Goal: Information Seeking & Learning: Learn about a topic

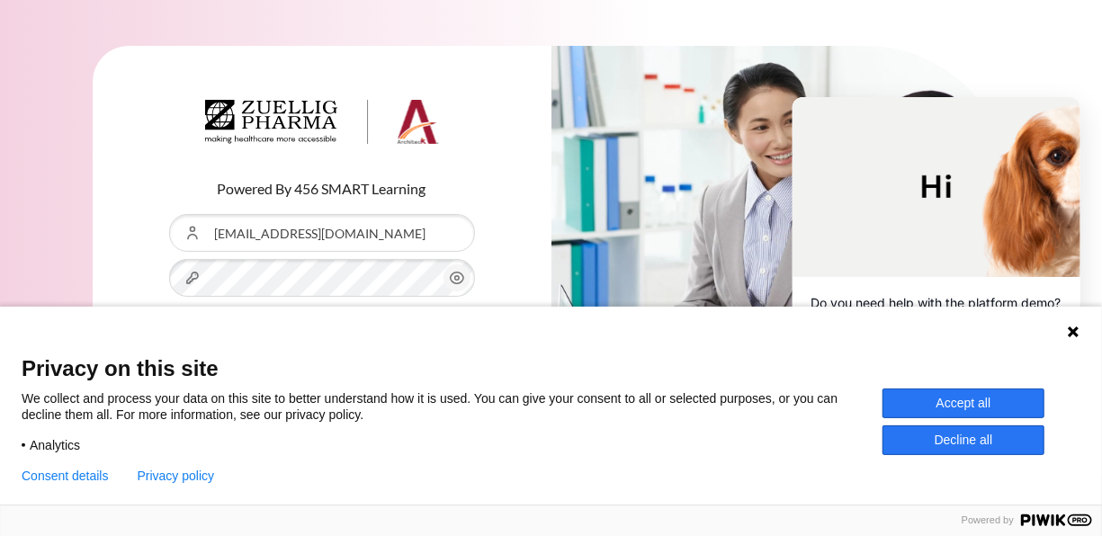
click at [963, 412] on button "Accept all" at bounding box center [964, 404] width 162 height 30
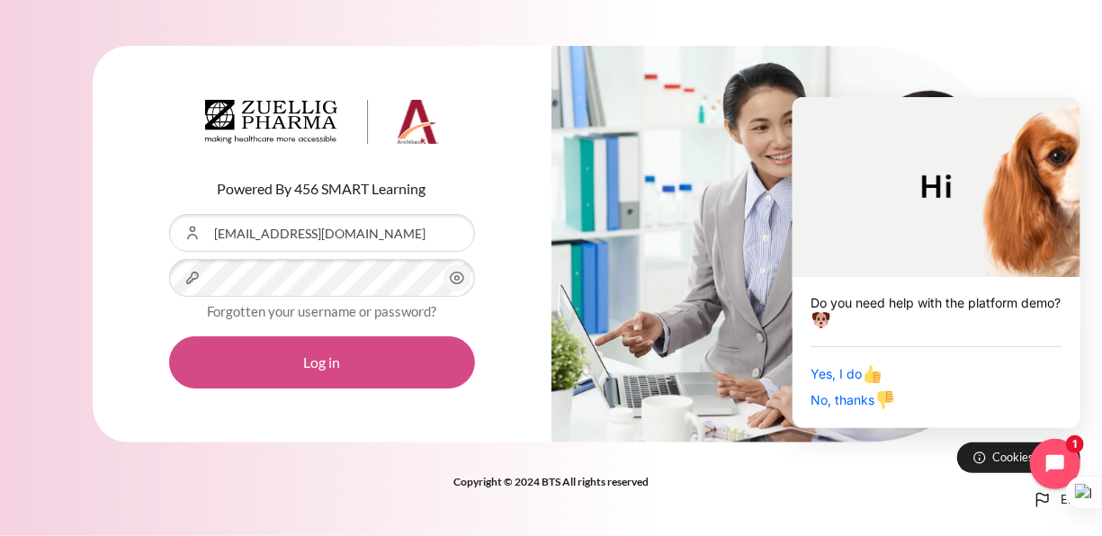
click at [354, 360] on button "Log in" at bounding box center [322, 362] width 306 height 52
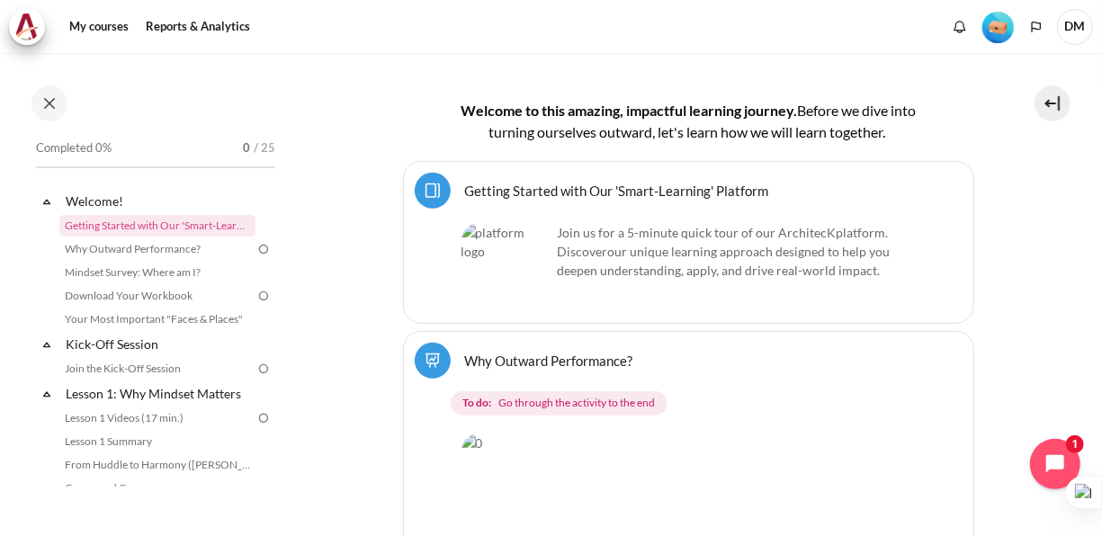
scroll to position [420, 0]
click at [550, 189] on link "Getting Started with Our 'Smart-Learning' Platform Page" at bounding box center [617, 189] width 304 height 17
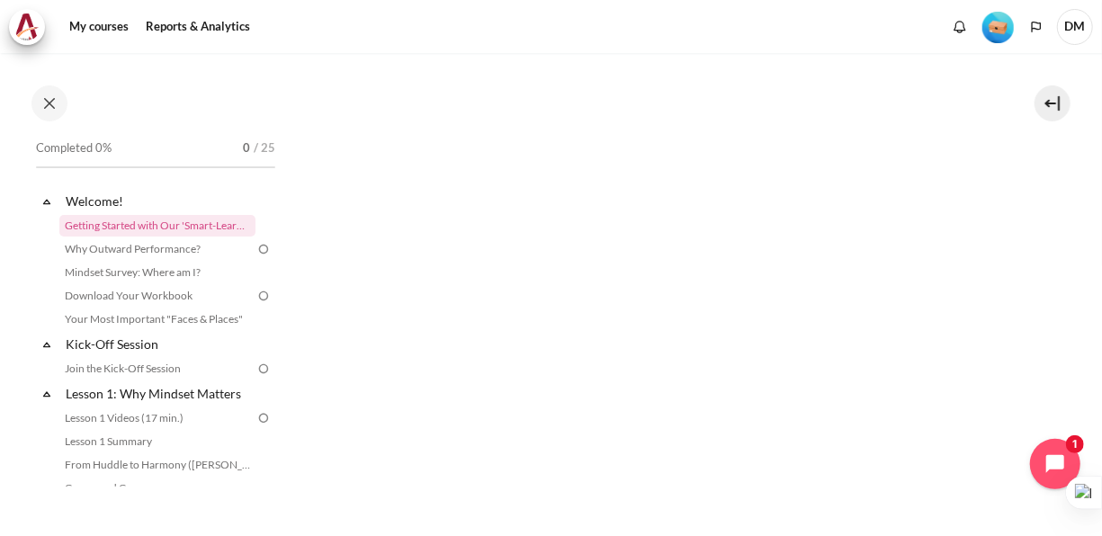
scroll to position [245, 0]
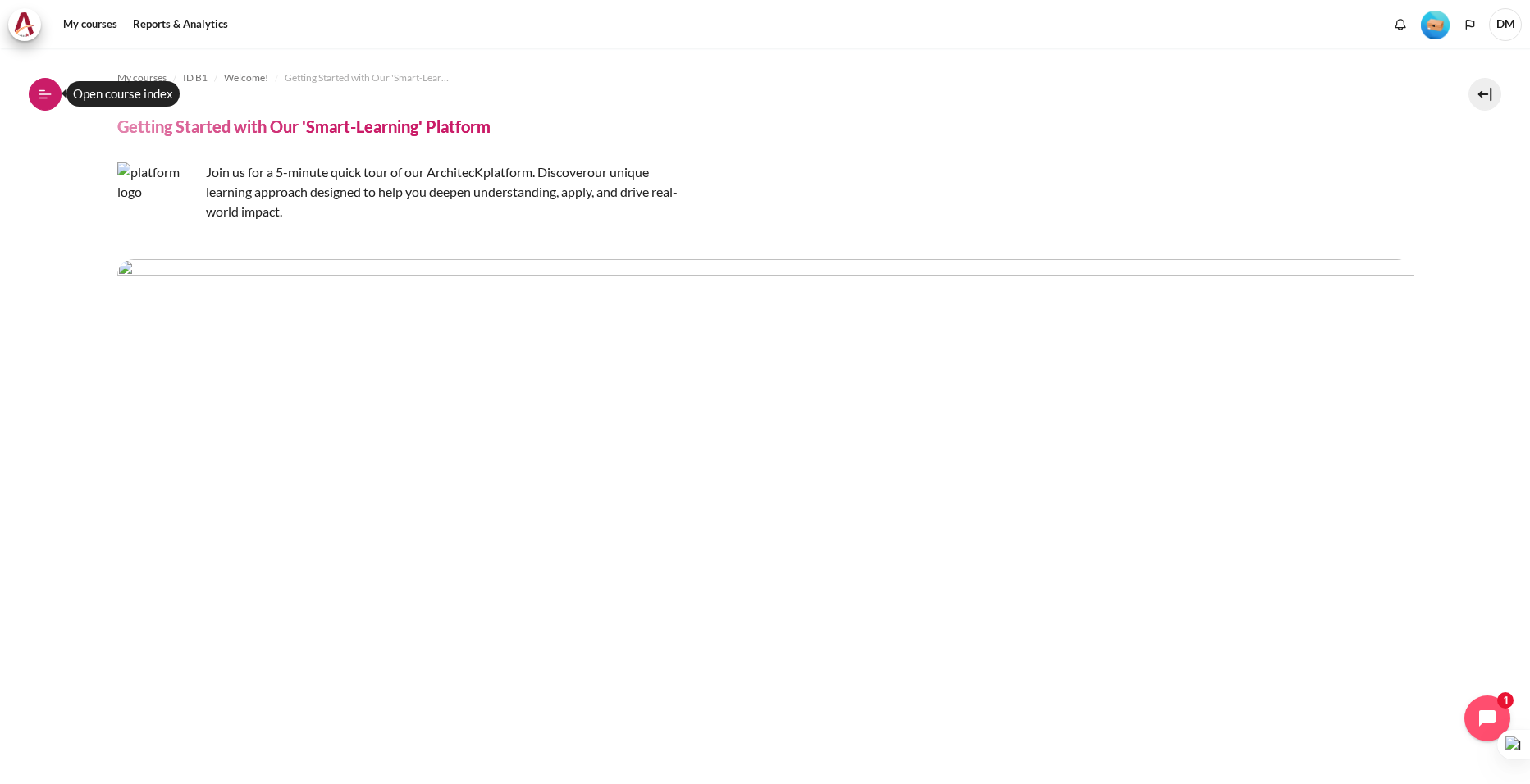
click at [47, 94] on icon at bounding box center [45, 94] width 15 height 15
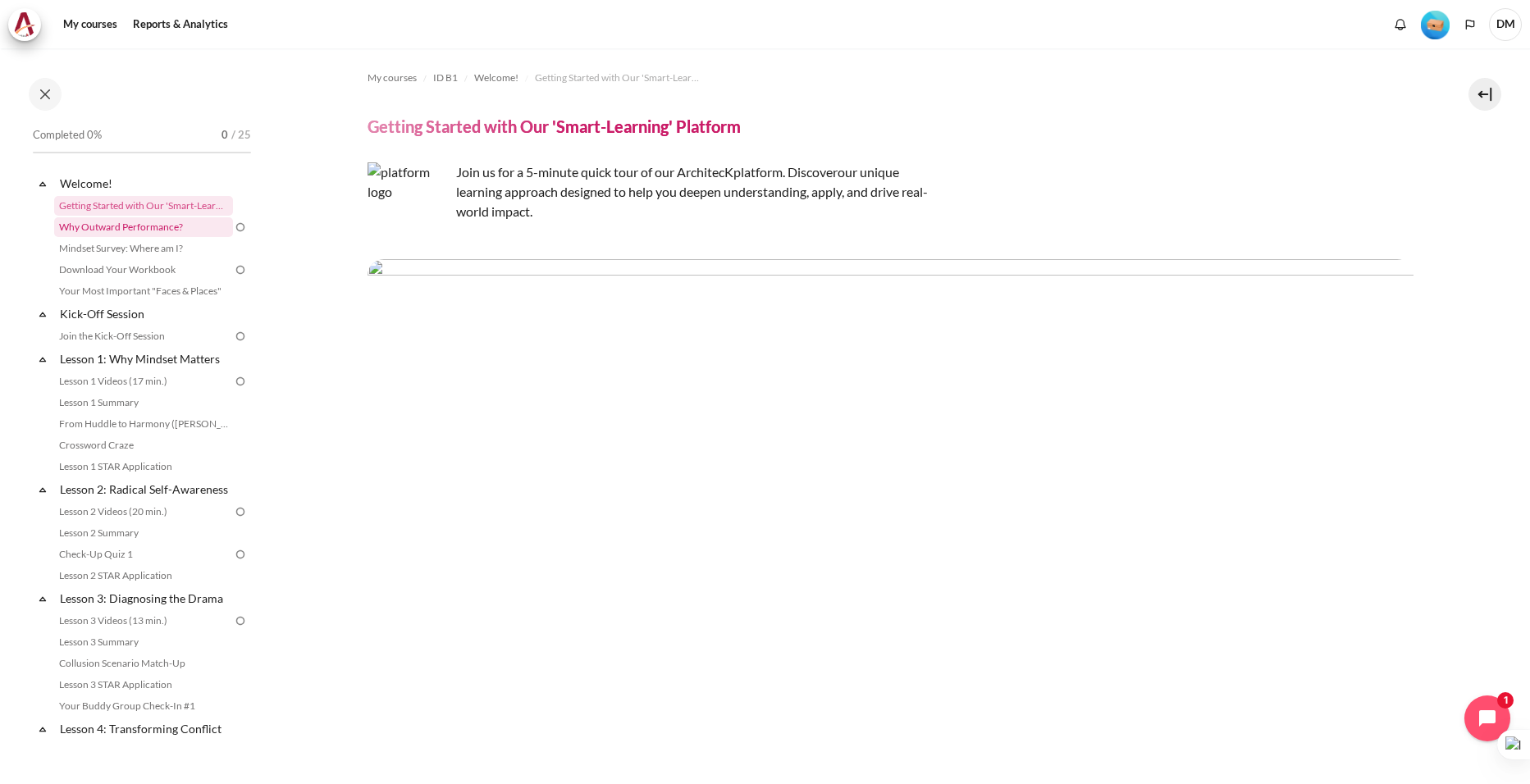
click at [91, 225] on link "Why Outward Performance?" at bounding box center [143, 227] width 179 height 20
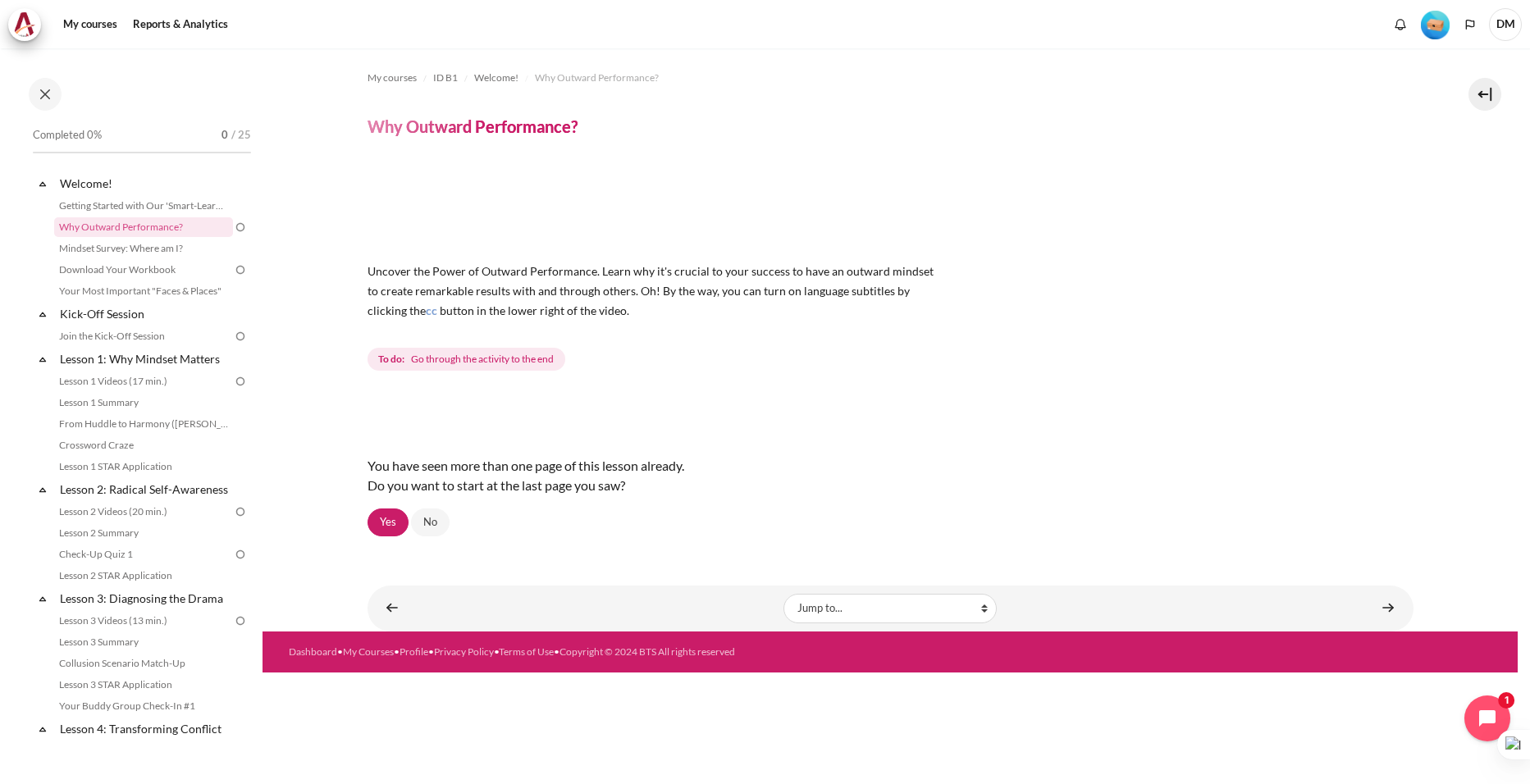
click at [446, 363] on span "Go through the activity to the end" at bounding box center [482, 359] width 143 height 15
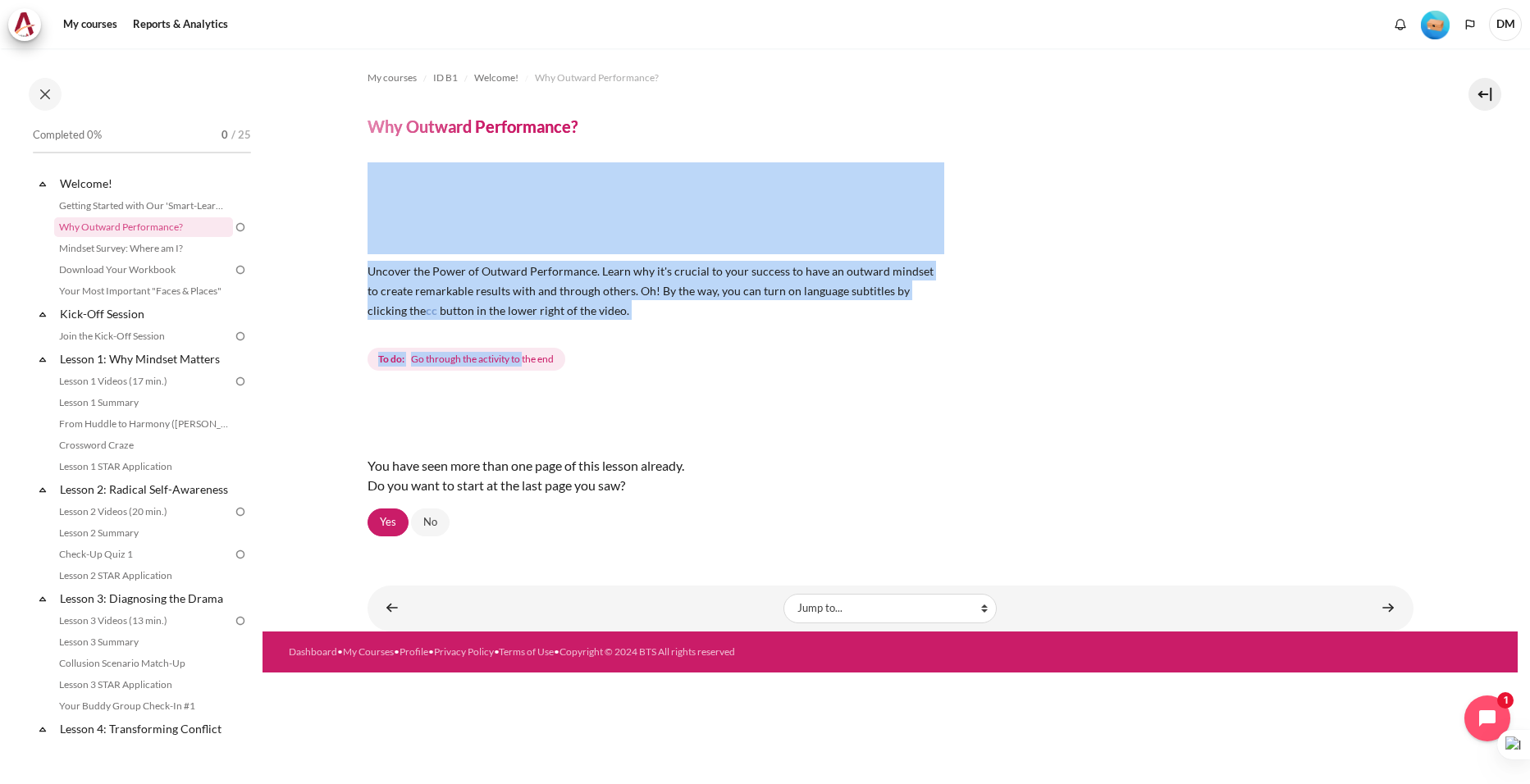
drag, startPoint x: 523, startPoint y: 359, endPoint x: 542, endPoint y: 217, distance: 143.3
click at [542, 217] on div "Uncover the Power of Outward Performance. Learn why it's crucial to your succes…" at bounding box center [890, 268] width 1046 height 211
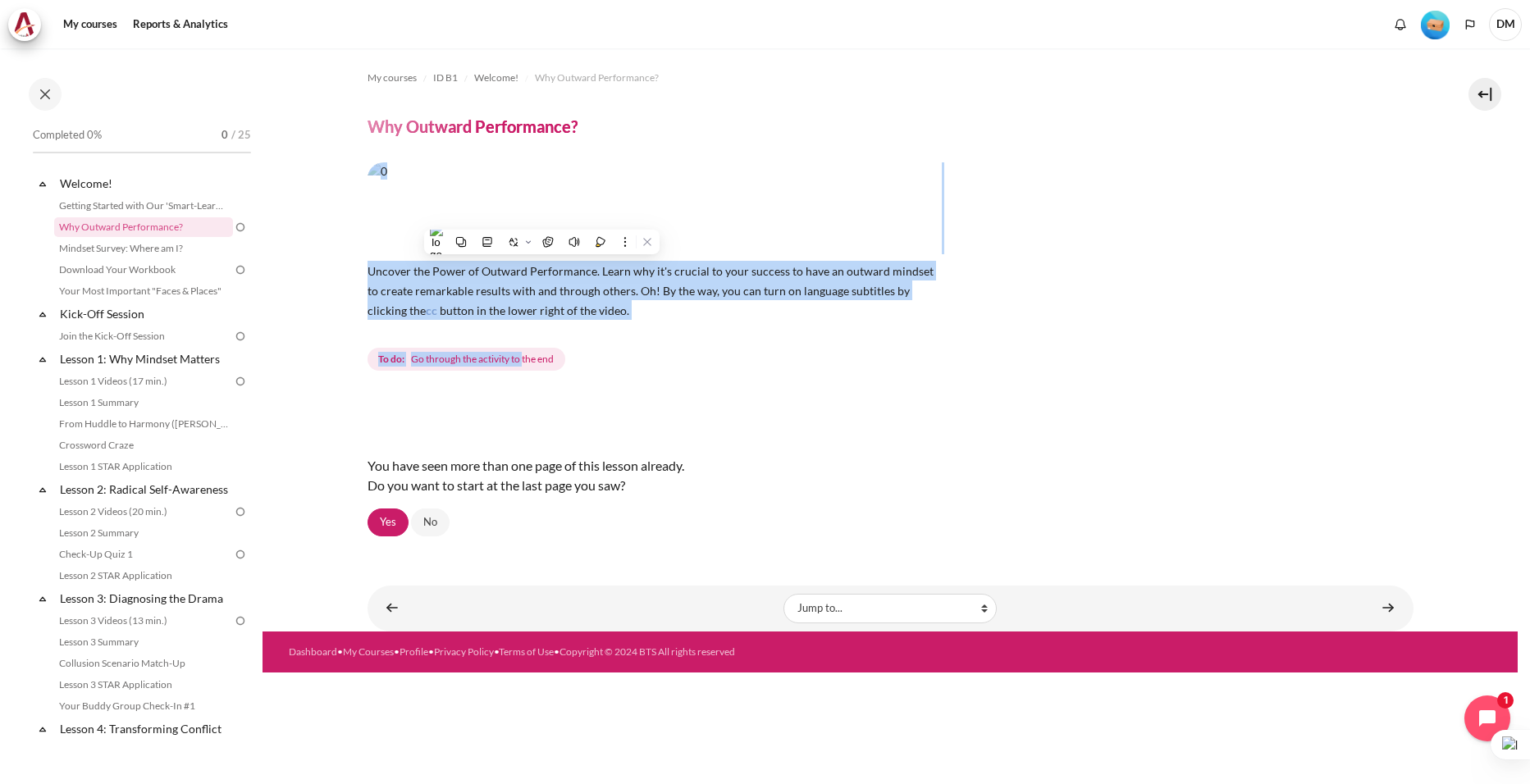
click at [542, 217] on img "Content" at bounding box center [655, 207] width 574 height 89
click at [441, 192] on img "Content" at bounding box center [655, 207] width 574 height 89
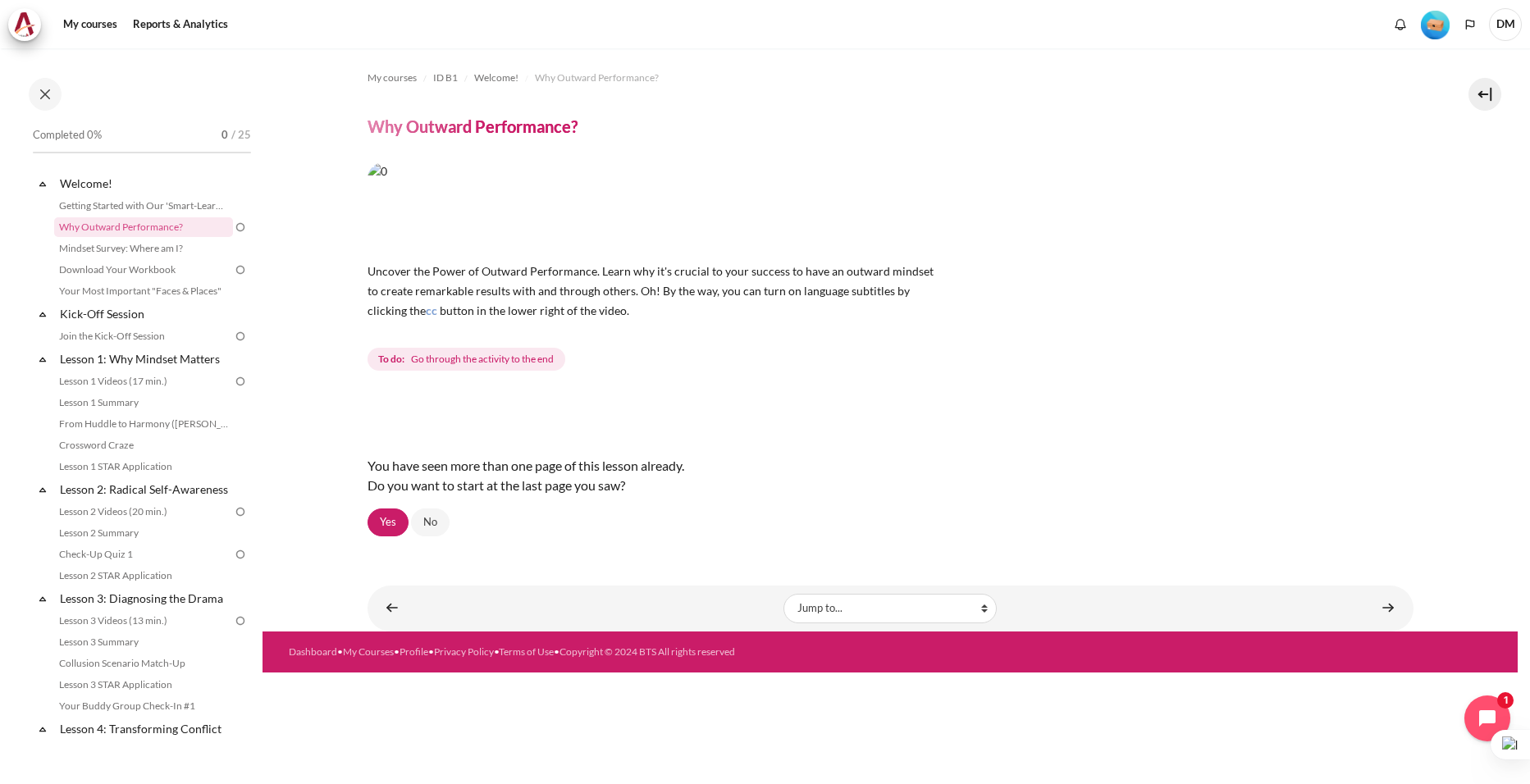
click at [871, 365] on div "To do: Go through the activity to the end" at bounding box center [890, 359] width 1046 height 29
click at [1394, 615] on link "Content" at bounding box center [1388, 608] width 33 height 32
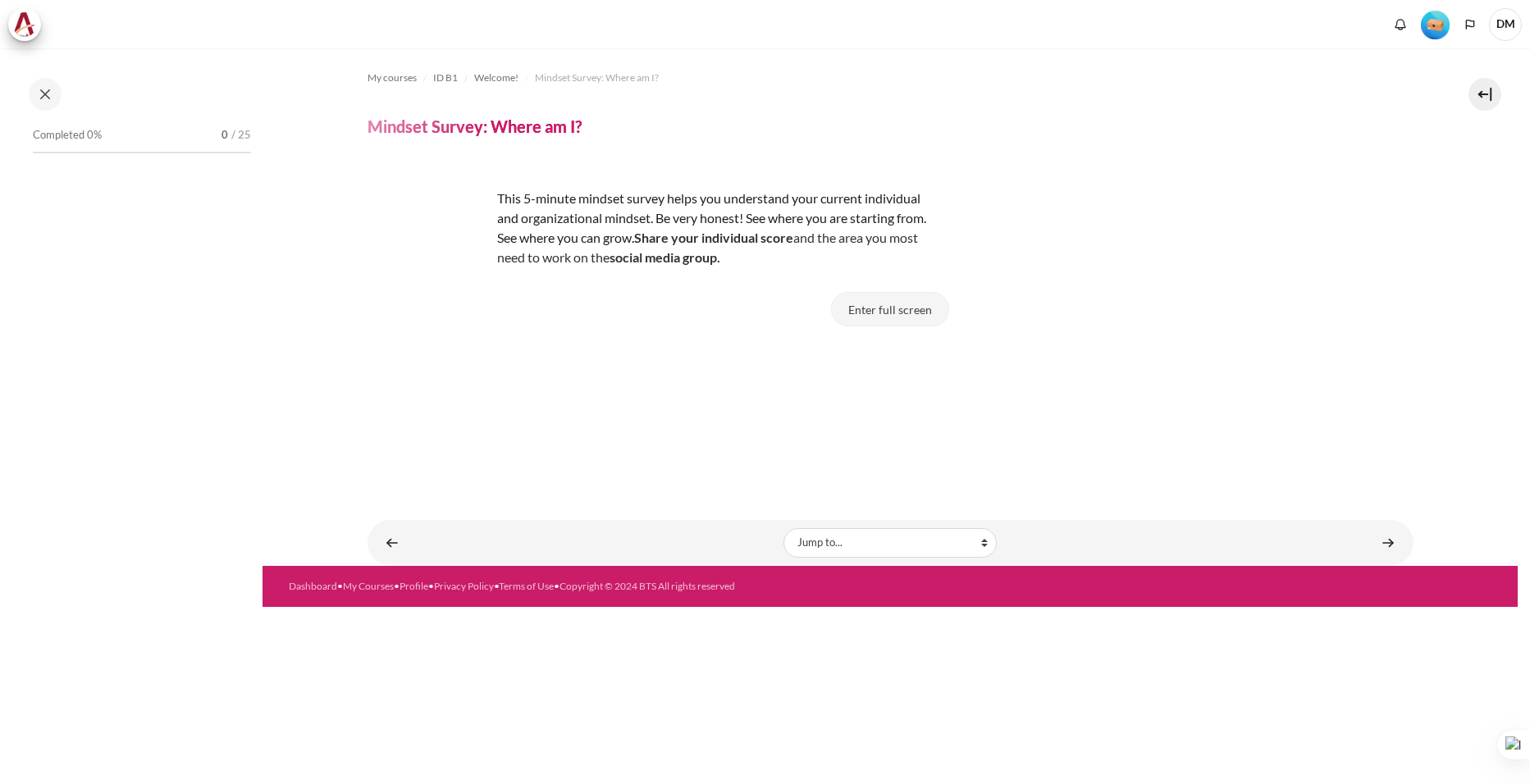
click at [911, 314] on button "Enter full screen" at bounding box center [890, 309] width 119 height 35
click at [895, 315] on button "Enter full screen" at bounding box center [890, 309] width 119 height 35
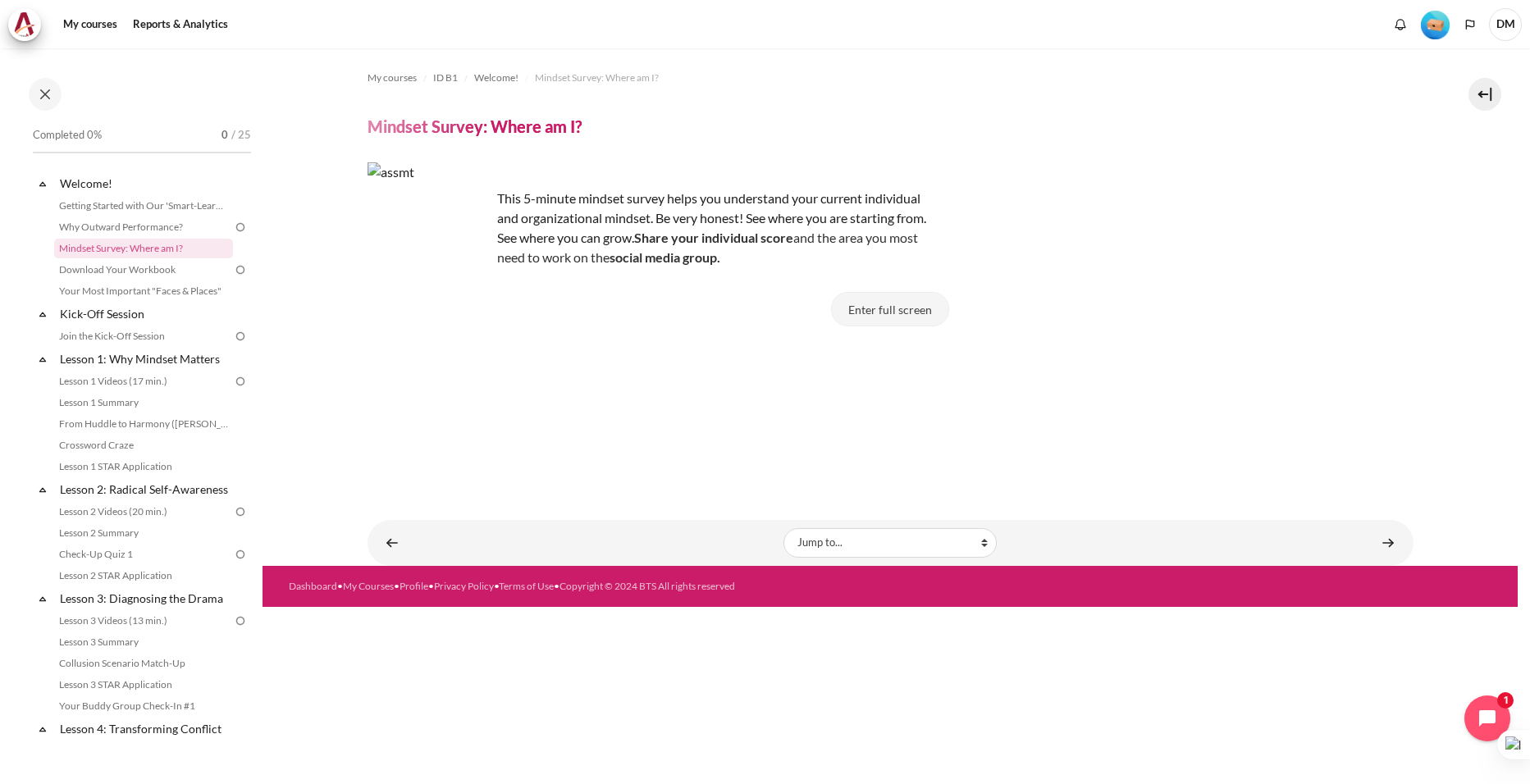
click at [908, 315] on button "Enter full screen" at bounding box center [890, 309] width 119 height 35
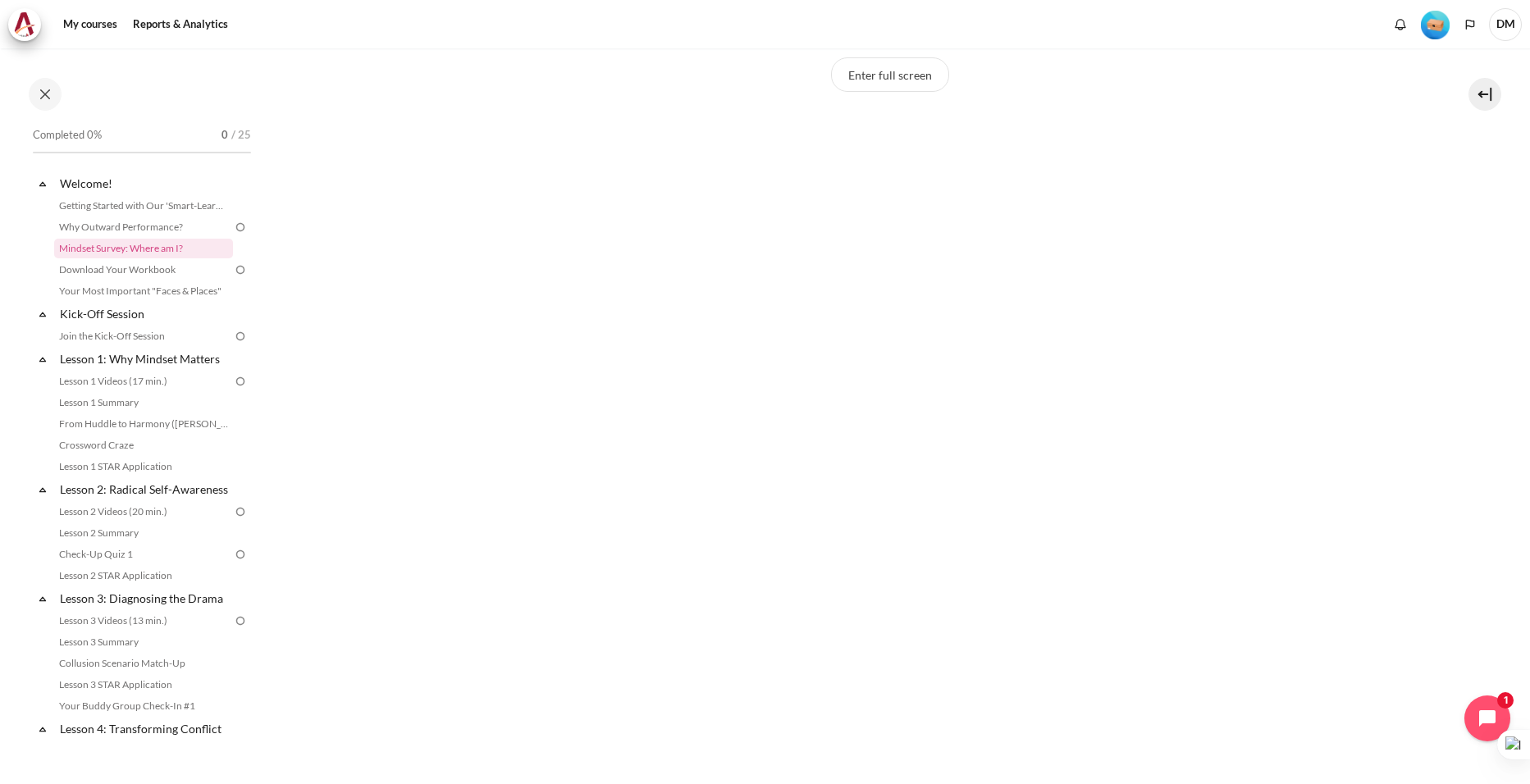
scroll to position [414, 0]
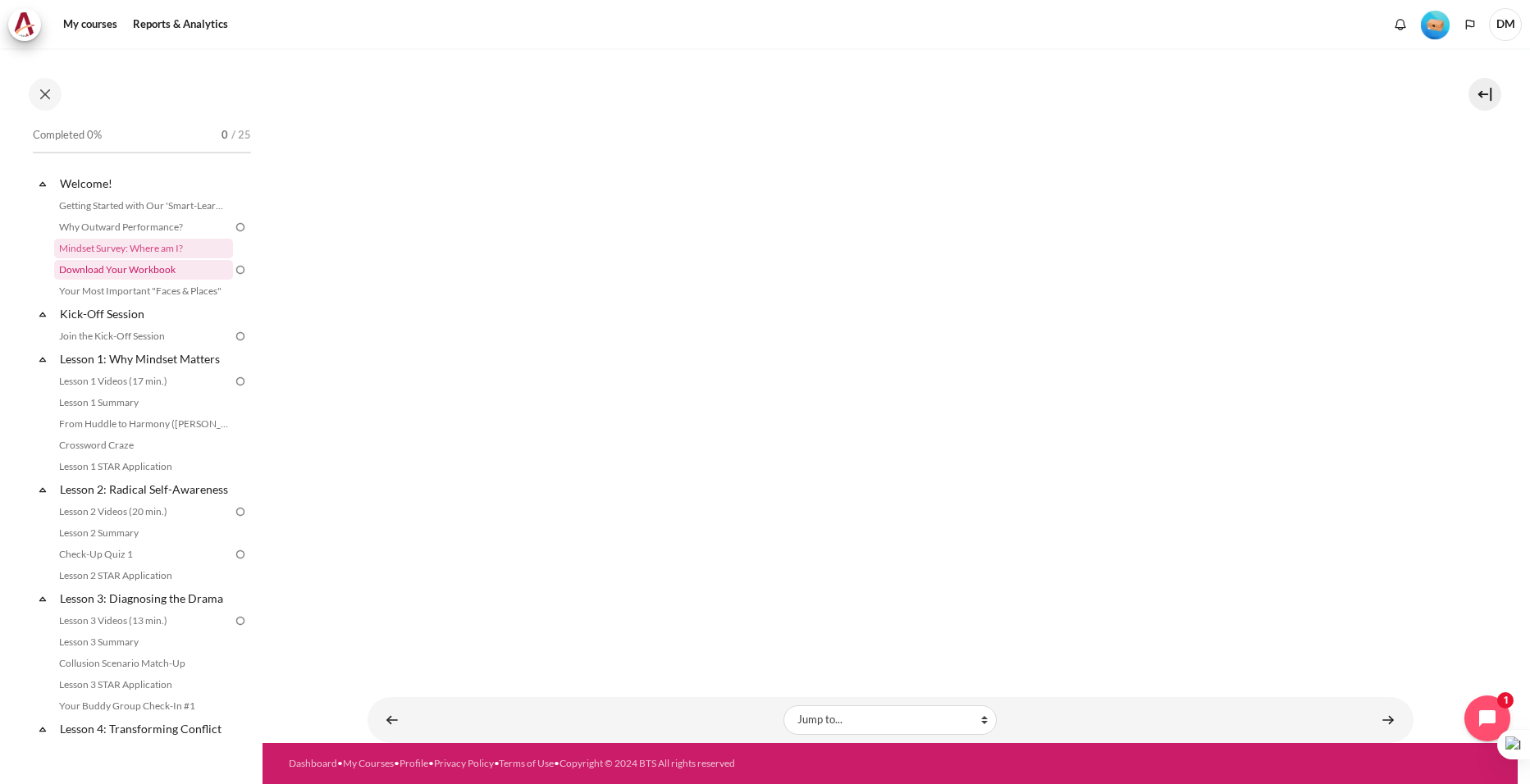
click at [168, 265] on link "Download Your Workbook" at bounding box center [143, 270] width 179 height 20
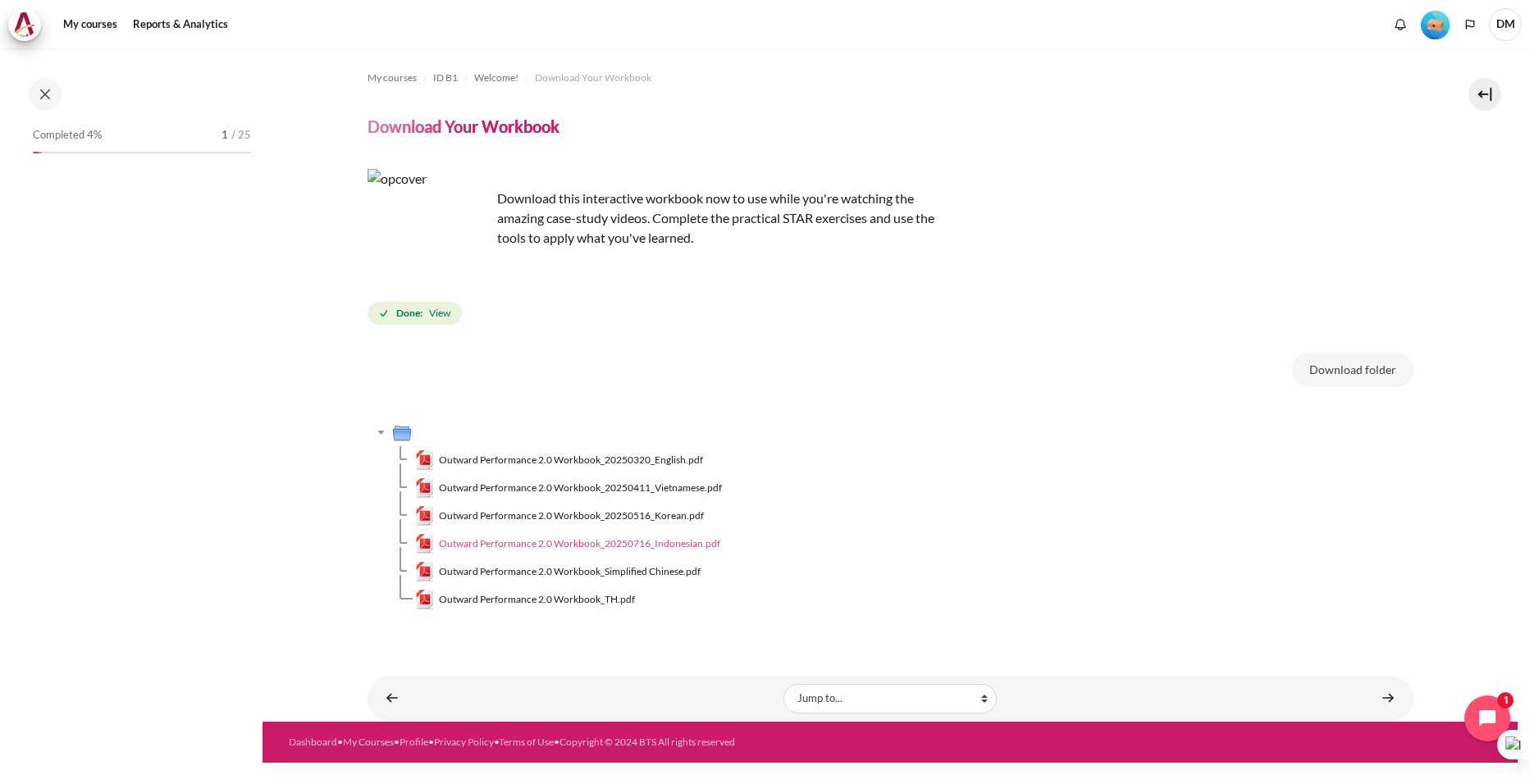
click at [483, 543] on span "Outward Performance 2.0 Workbook_20250716_Indonesian.pdf" at bounding box center [579, 543] width 282 height 15
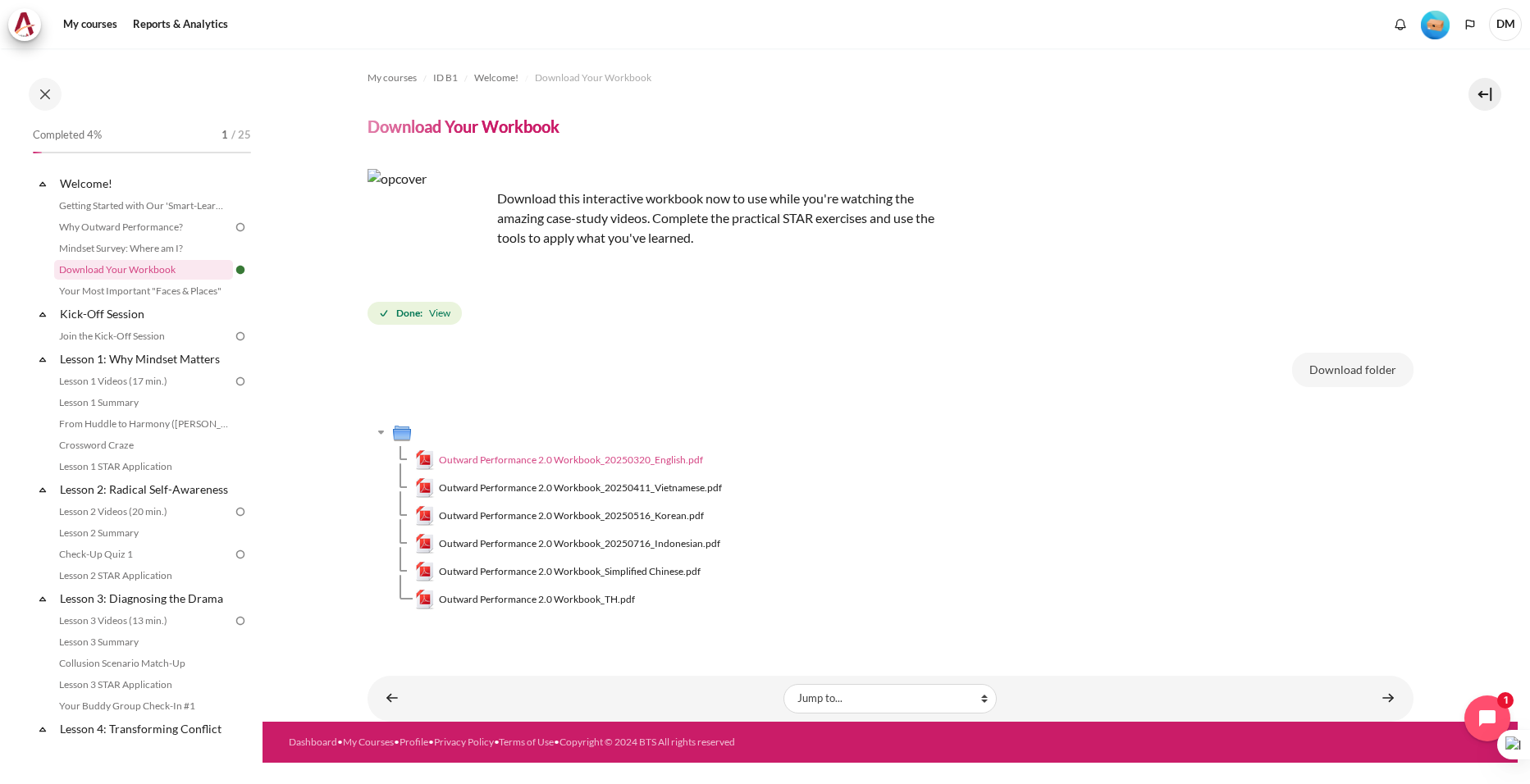
click at [604, 459] on span "Outward Performance 2.0 Workbook_20250320_English.pdf" at bounding box center [571, 460] width 264 height 15
click at [180, 290] on link "Your Most Important "Faces & Places"" at bounding box center [143, 292] width 179 height 20
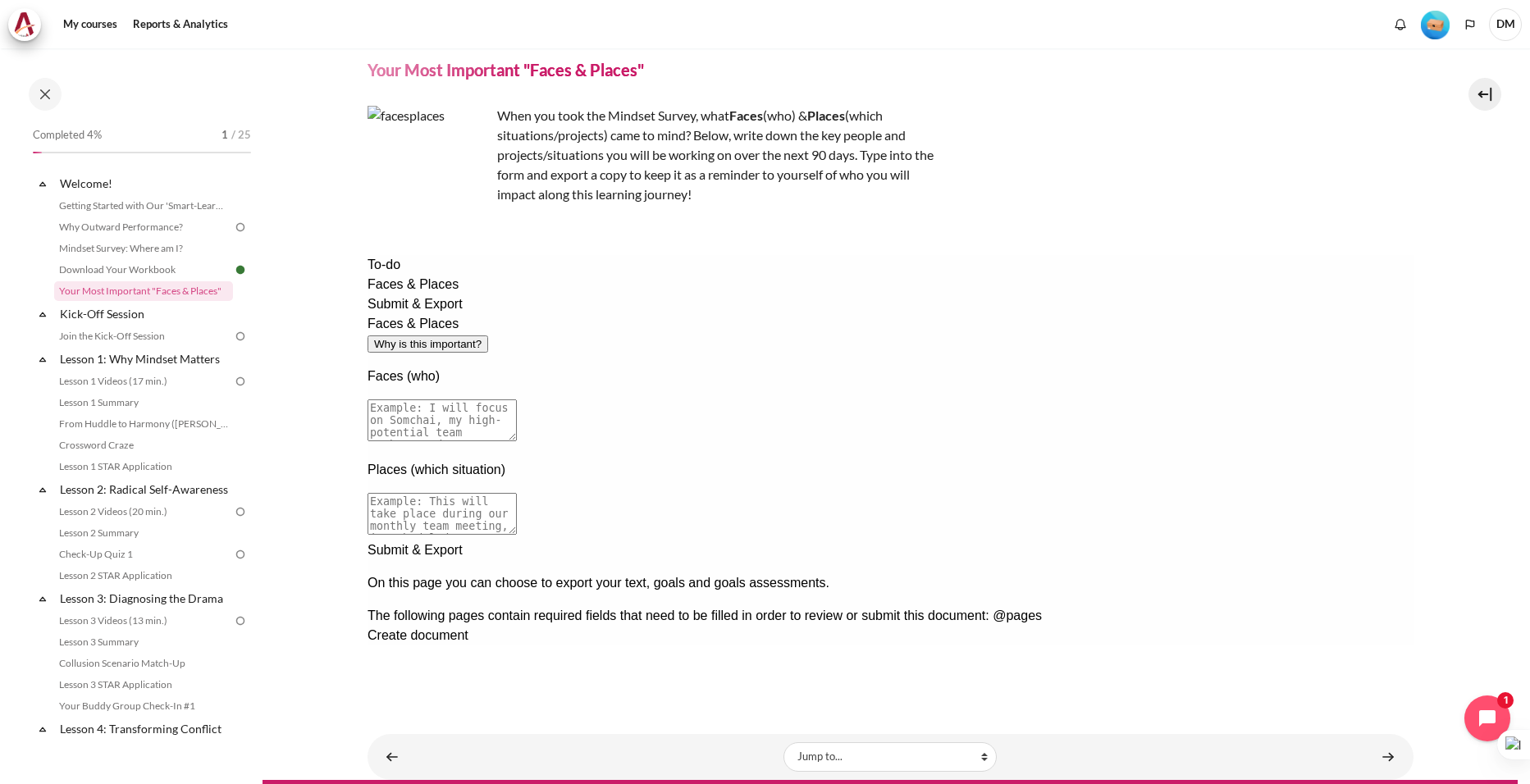
scroll to position [54, 0]
